Goal: Go to known website: Access a specific website the user already knows

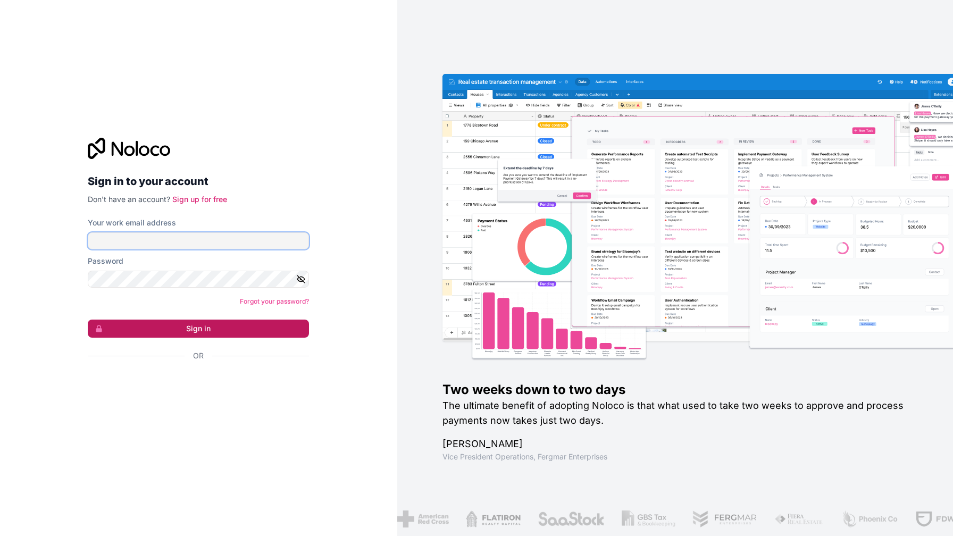
type input "**********"
click at [219, 329] on button "Sign in" at bounding box center [198, 329] width 221 height 18
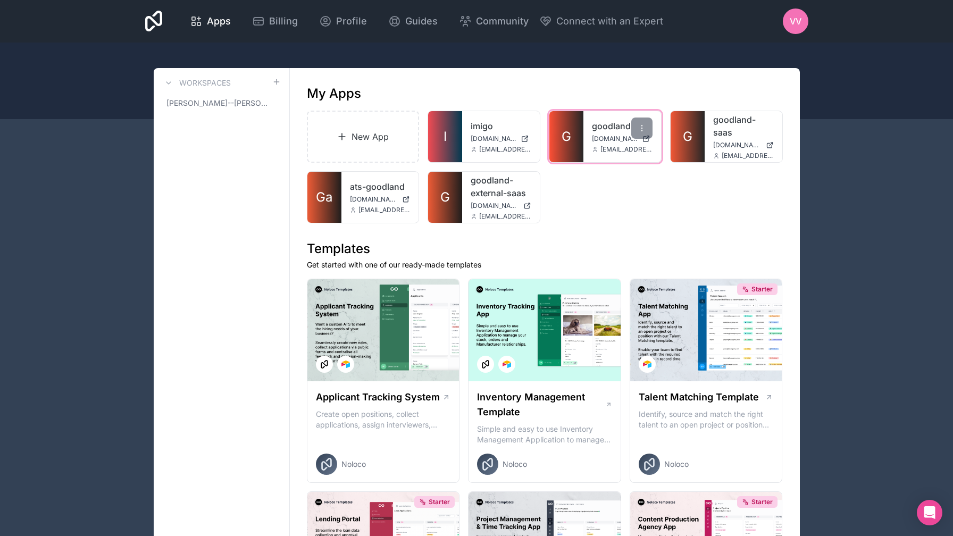
click at [608, 133] on div "goodland [DOMAIN_NAME] [EMAIL_ADDRESS][DOMAIN_NAME]" at bounding box center [622, 136] width 78 height 51
click at [603, 136] on span "[DOMAIN_NAME]" at bounding box center [615, 139] width 46 height 9
click at [615, 148] on span "[EMAIL_ADDRESS][DOMAIN_NAME]" at bounding box center [626, 149] width 52 height 9
click at [564, 132] on span "G" at bounding box center [567, 136] width 10 height 17
